Goal: Information Seeking & Learning: Learn about a topic

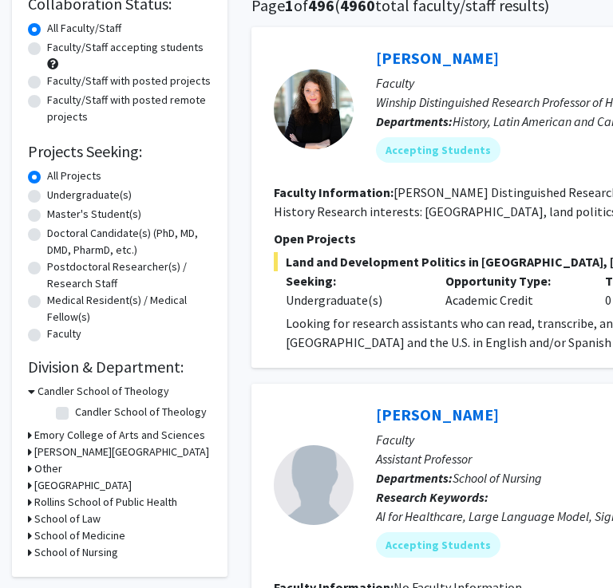
scroll to position [140, 0]
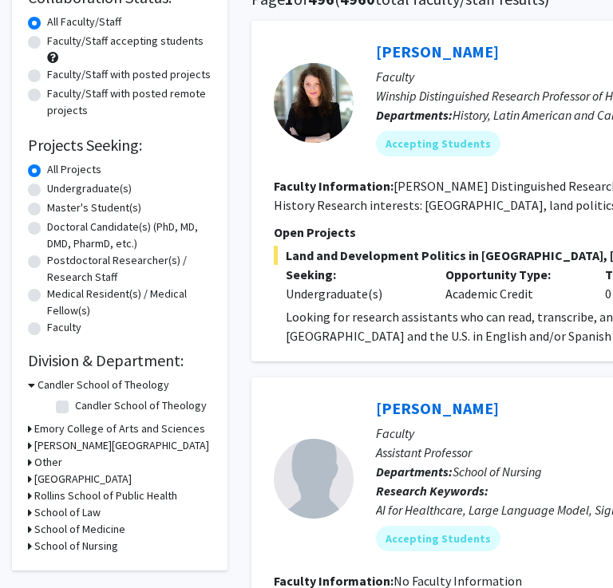
click at [140, 422] on h3 "Emory College of Arts and Sciences" at bounding box center [119, 429] width 171 height 17
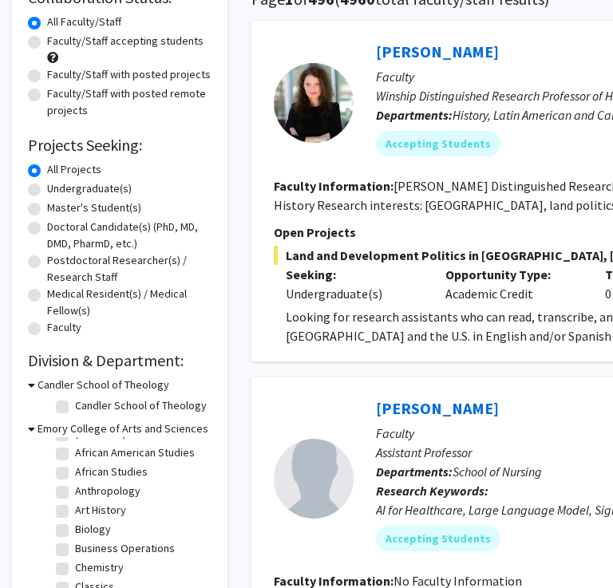
scroll to position [44, 0]
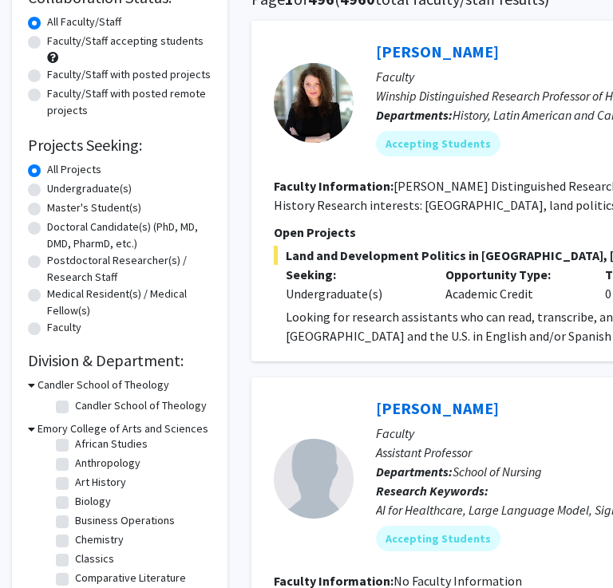
click at [75, 503] on label "Biology" at bounding box center [93, 501] width 36 height 17
click at [75, 503] on input "Biology" at bounding box center [80, 498] width 10 height 10
checkbox input "true"
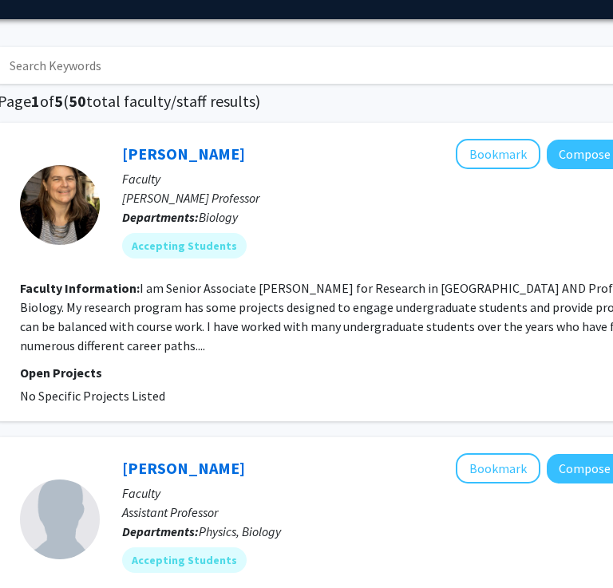
scroll to position [38, 255]
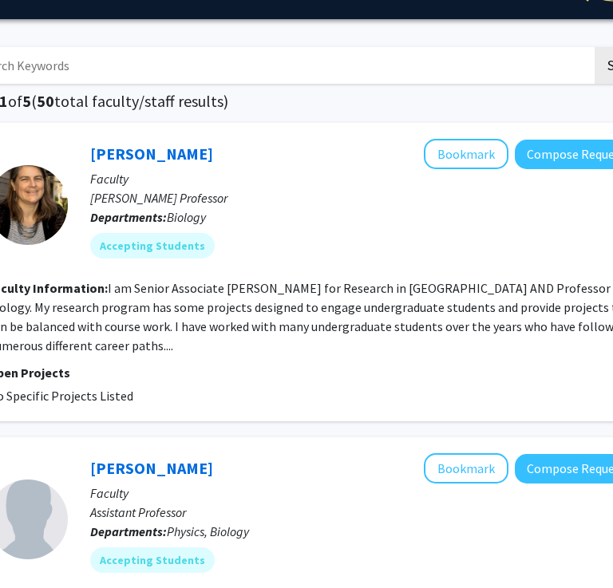
scroll to position [38, 263]
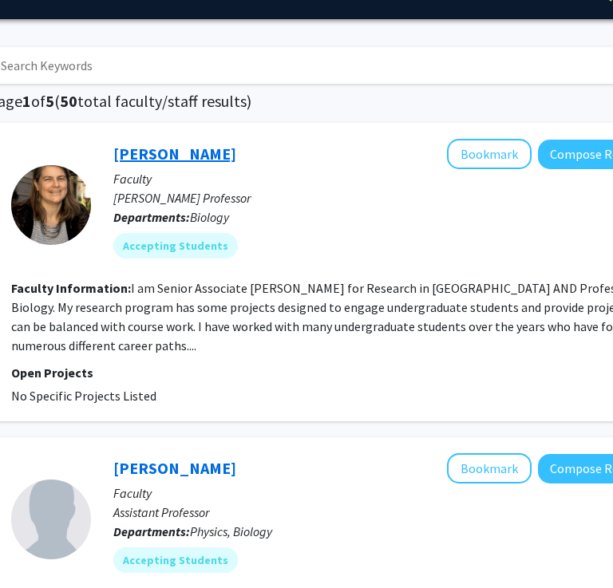
click at [156, 157] on link "[PERSON_NAME]" at bounding box center [174, 154] width 123 height 20
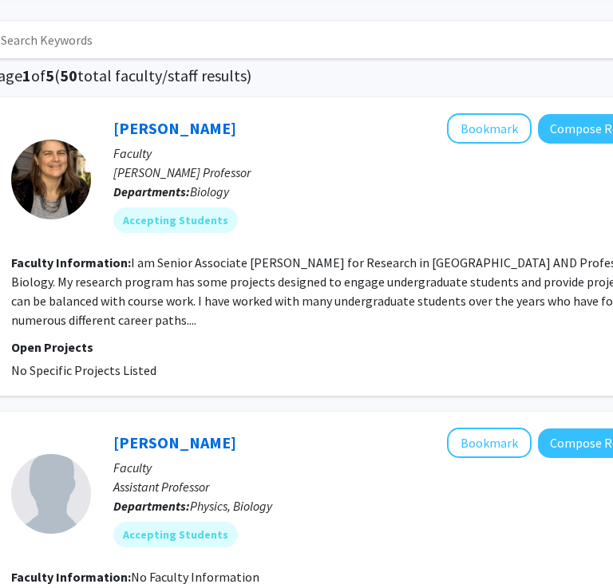
scroll to position [62, 275]
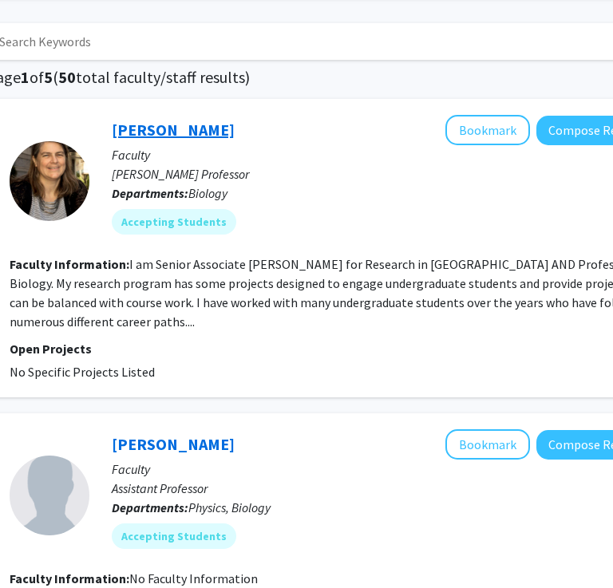
click at [176, 125] on link "[PERSON_NAME]" at bounding box center [173, 130] width 123 height 20
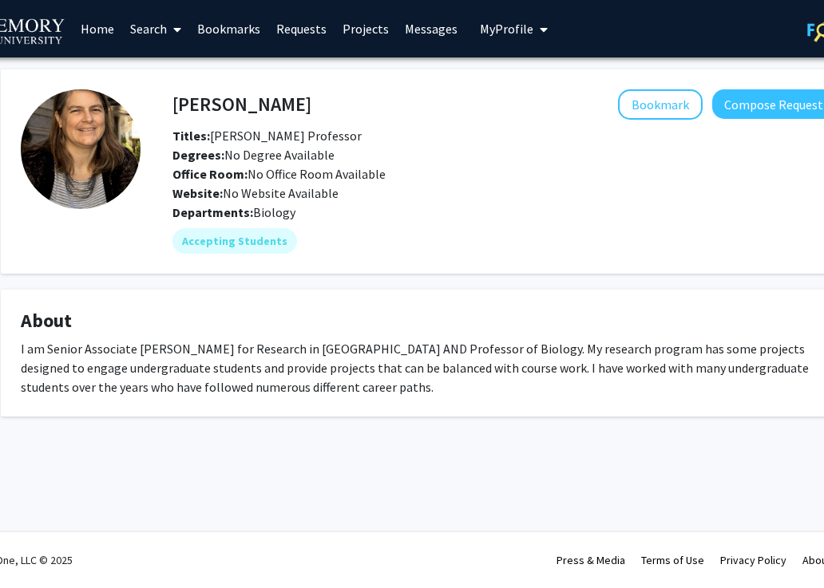
scroll to position [0, 50]
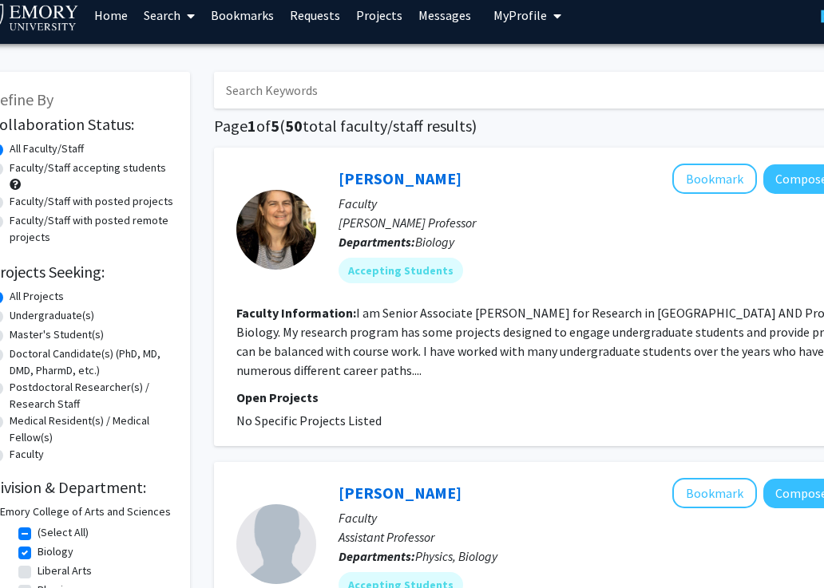
scroll to position [14, 36]
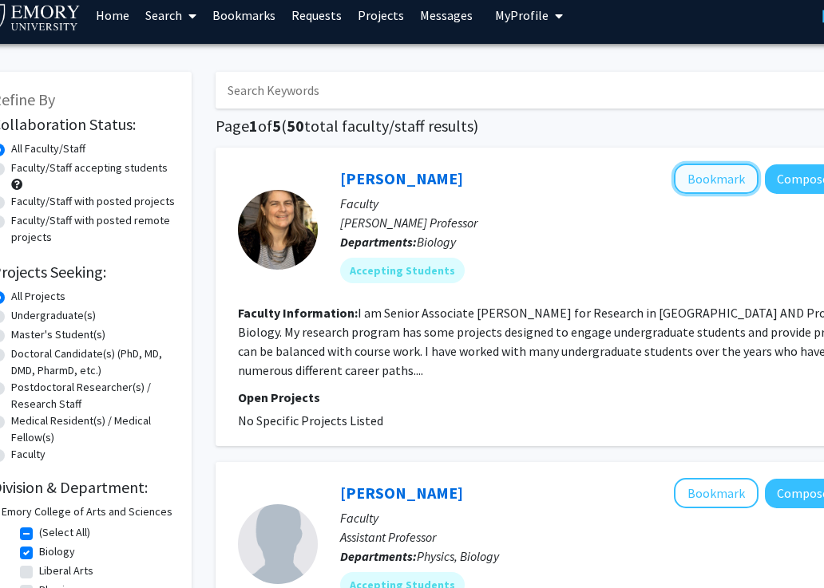
click at [612, 183] on button "Bookmark" at bounding box center [716, 179] width 85 height 30
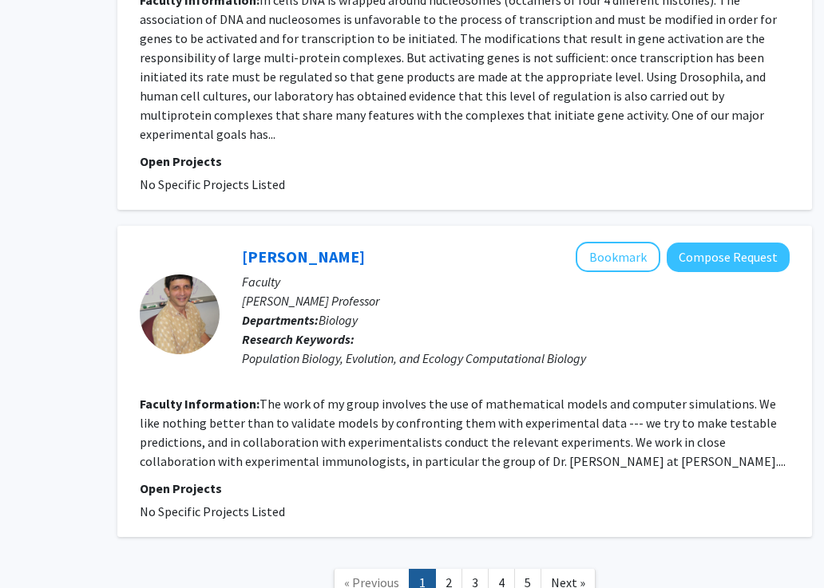
scroll to position [3083, 134]
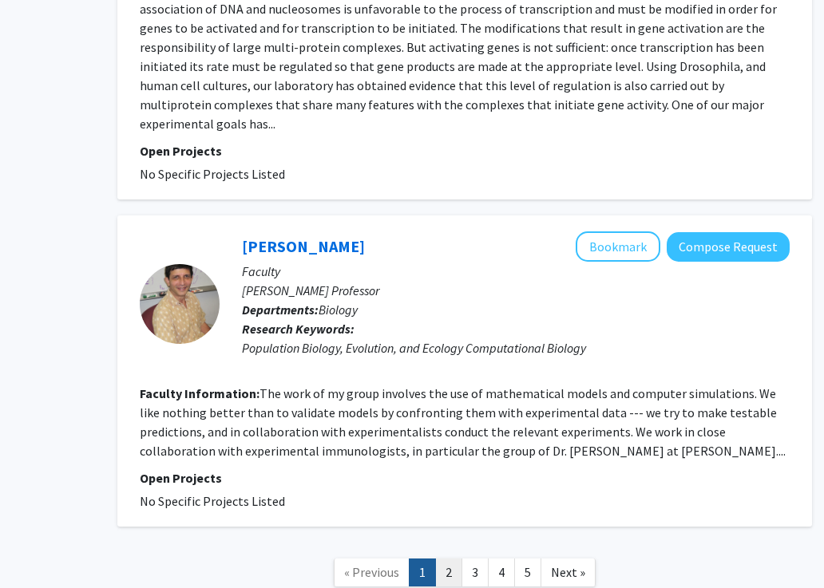
click at [455, 559] on link "2" at bounding box center [448, 573] width 27 height 28
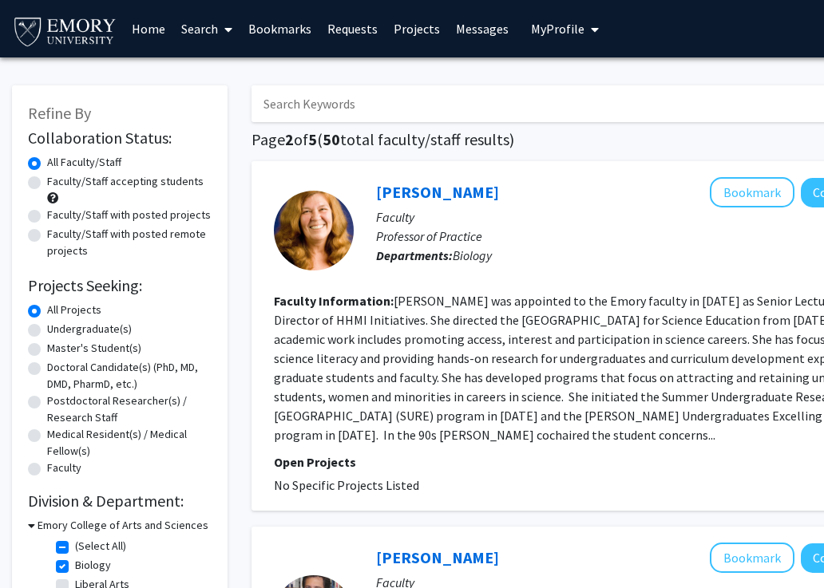
click at [125, 187] on label "Faculty/Staff accepting students" at bounding box center [125, 181] width 156 height 17
click at [57, 184] on input "Faculty/Staff accepting students" at bounding box center [52, 178] width 10 height 10
radio input "true"
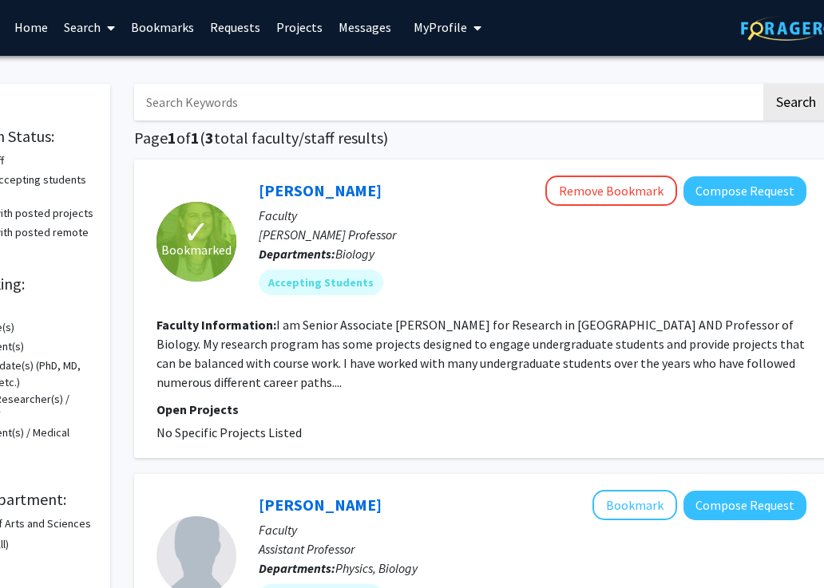
scroll to position [2, 134]
